Goal: Task Accomplishment & Management: Complete application form

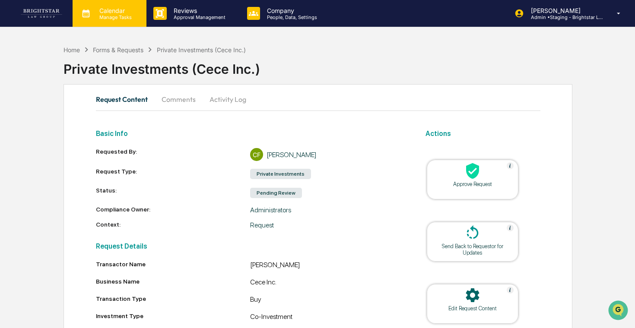
click at [129, 20] on div "Calendar Manage Tasks" at bounding box center [110, 13] width 74 height 27
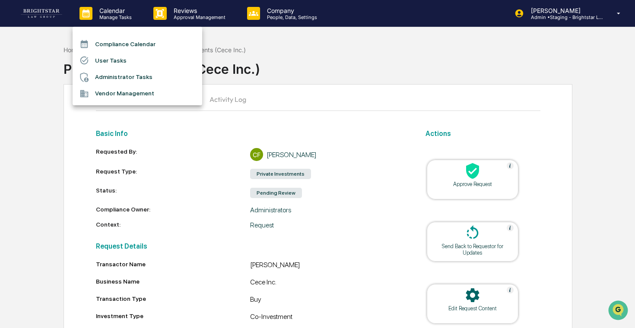
click at [173, 19] on div at bounding box center [317, 164] width 635 height 328
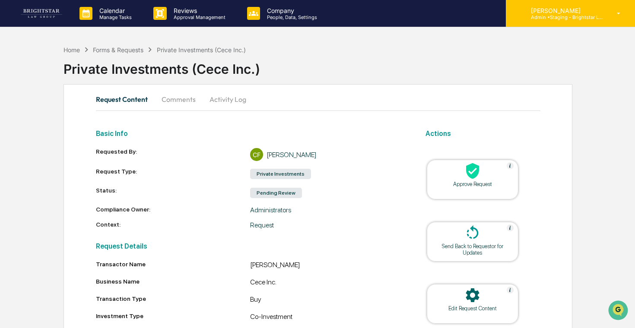
click at [586, 17] on p "Admin • Staging - Brightstar Law Group" at bounding box center [564, 17] width 80 height 6
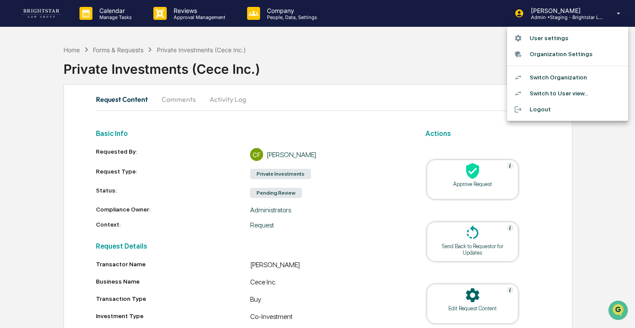
click at [208, 13] on div at bounding box center [317, 164] width 635 height 328
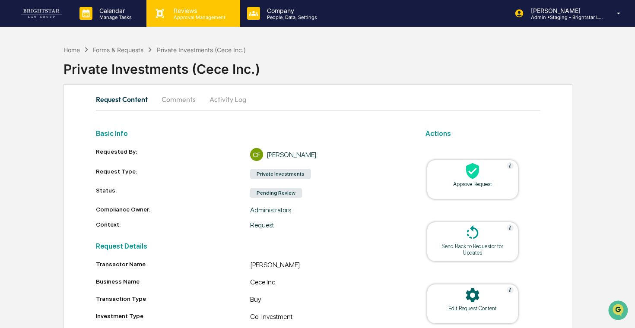
click at [203, 15] on p "Approval Management" at bounding box center [198, 17] width 63 height 6
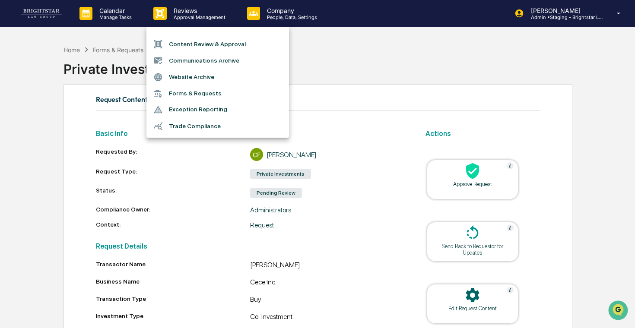
click at [214, 95] on li "Forms & Requests" at bounding box center [217, 93] width 142 height 16
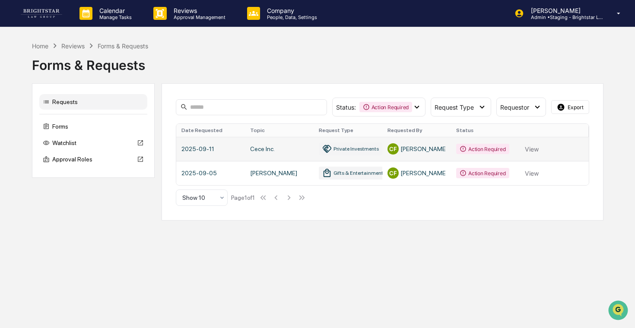
click at [532, 150] on link at bounding box center [382, 149] width 412 height 24
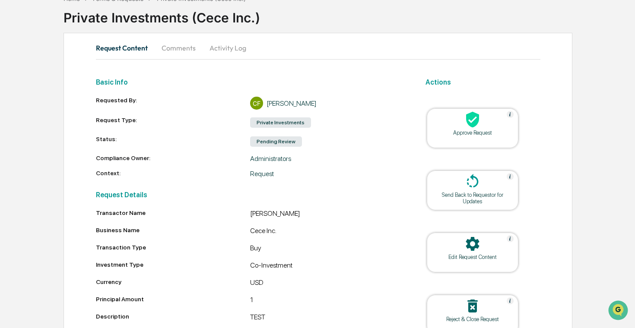
scroll to position [98, 0]
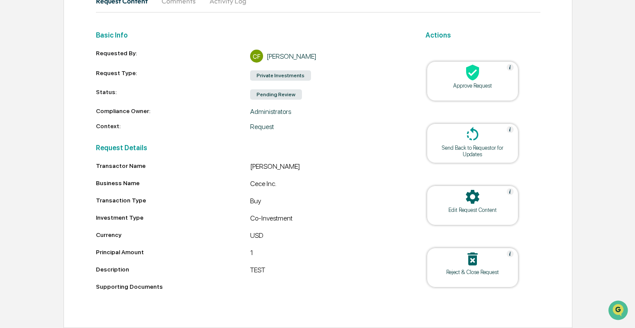
click at [464, 261] on icon at bounding box center [472, 258] width 17 height 17
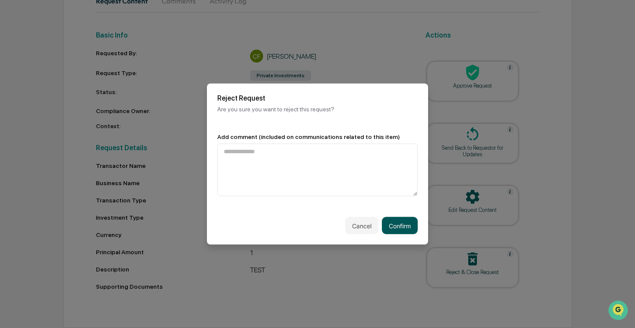
click at [397, 225] on button "Confirm" at bounding box center [400, 225] width 36 height 17
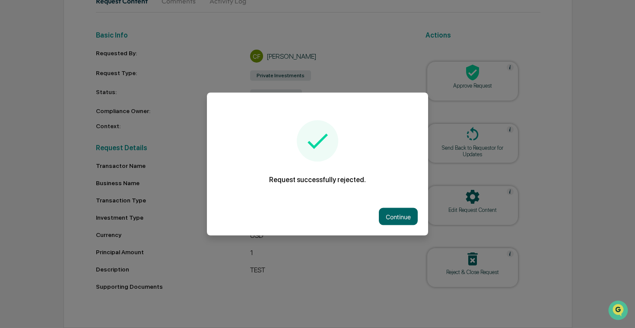
scroll to position [84, 0]
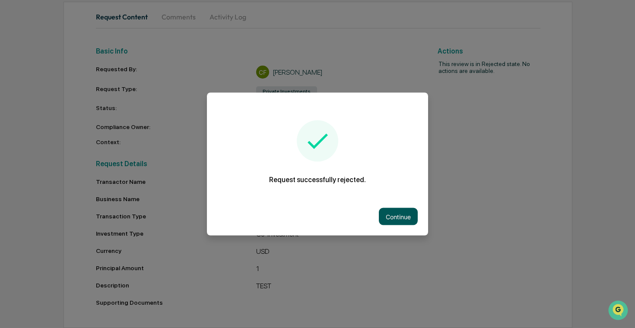
click at [405, 215] on button "Continue" at bounding box center [398, 216] width 39 height 17
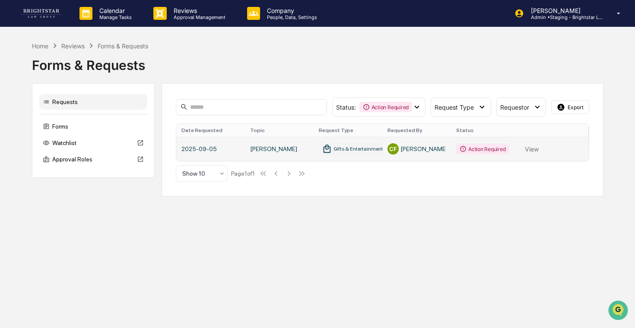
click at [298, 153] on link at bounding box center [382, 149] width 412 height 24
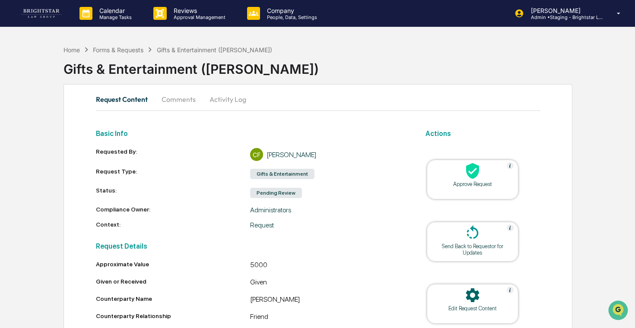
scroll to position [98, 0]
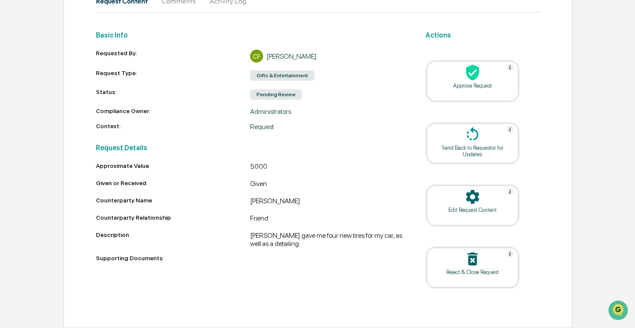
click at [476, 259] on icon at bounding box center [472, 258] width 17 height 17
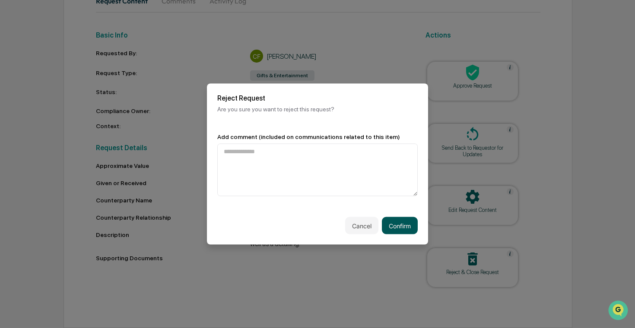
click at [401, 228] on button "Confirm" at bounding box center [400, 225] width 36 height 17
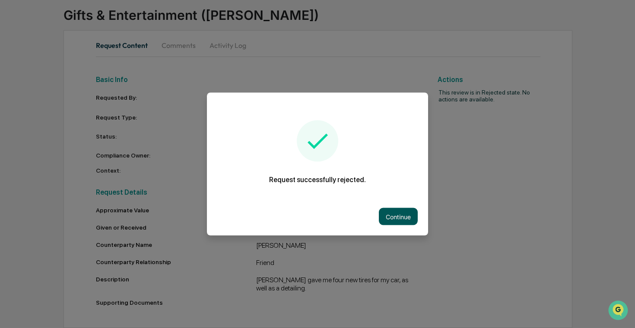
click at [398, 215] on button "Continue" at bounding box center [398, 216] width 39 height 17
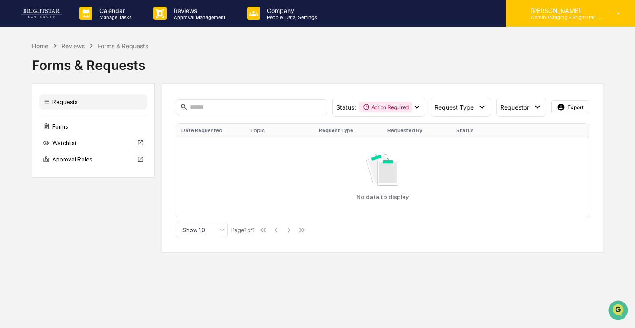
click at [561, 22] on div "[PERSON_NAME] Admin • Staging - Brightstar Law Group" at bounding box center [569, 13] width 129 height 27
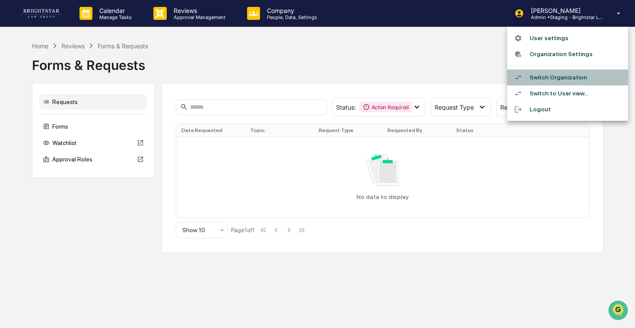
click at [560, 75] on li "Switch Organization" at bounding box center [567, 77] width 121 height 16
